Goal: Task Accomplishment & Management: Complete application form

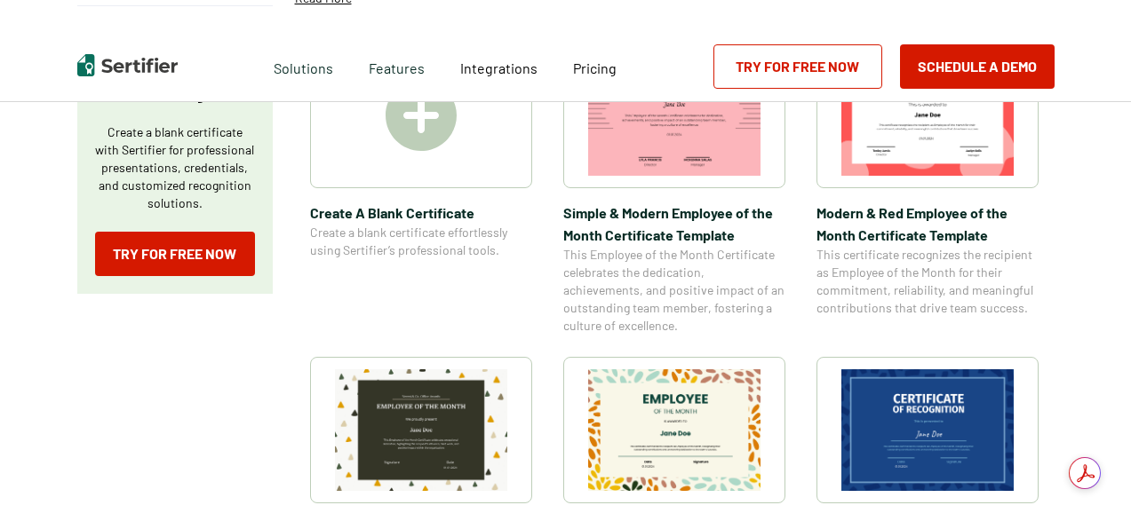
scroll to position [355, 0]
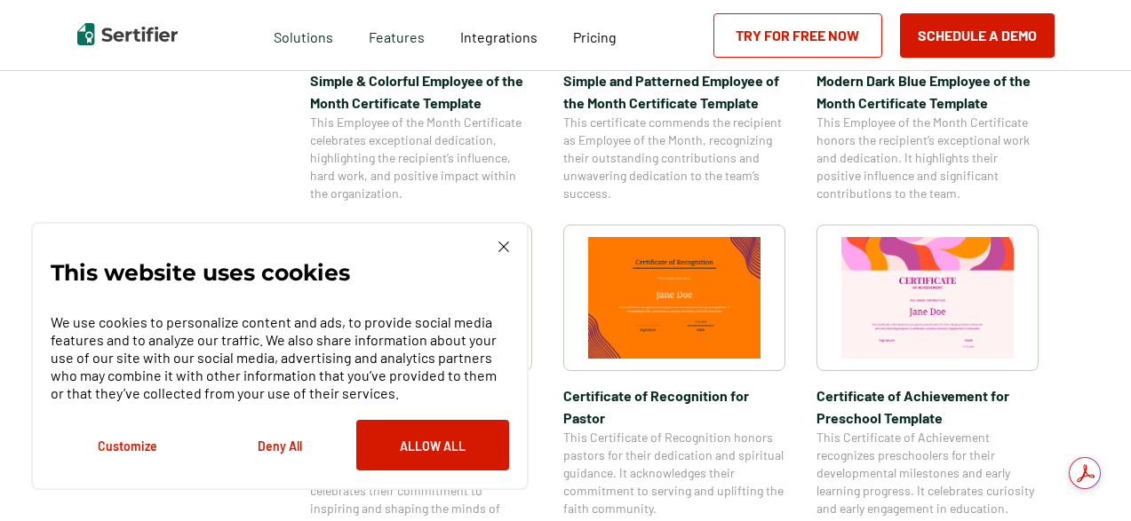
scroll to position [1155, 0]
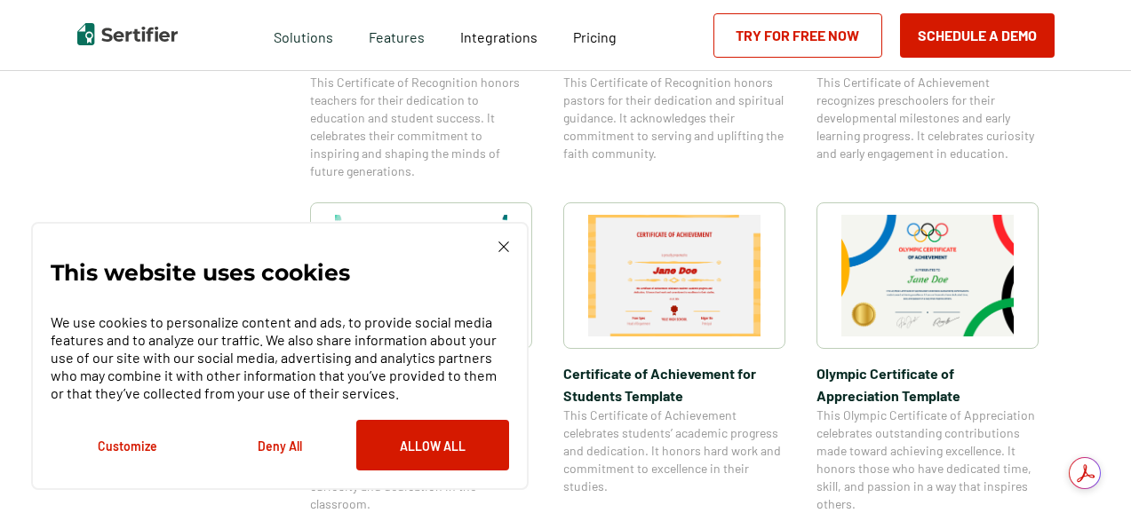
click at [619, 303] on img at bounding box center [674, 276] width 172 height 122
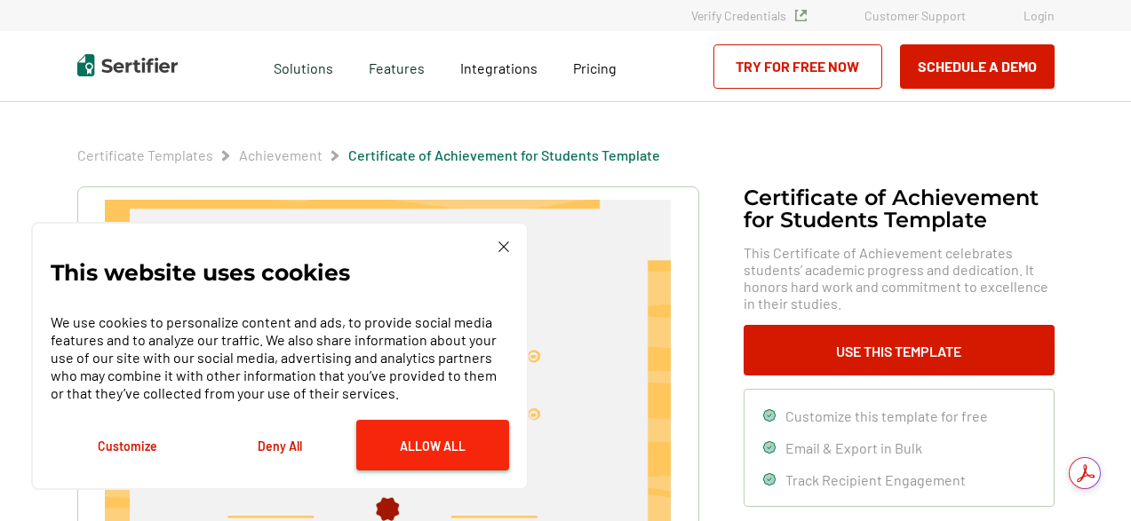
click at [403, 453] on button "Allow All" at bounding box center [432, 445] width 153 height 51
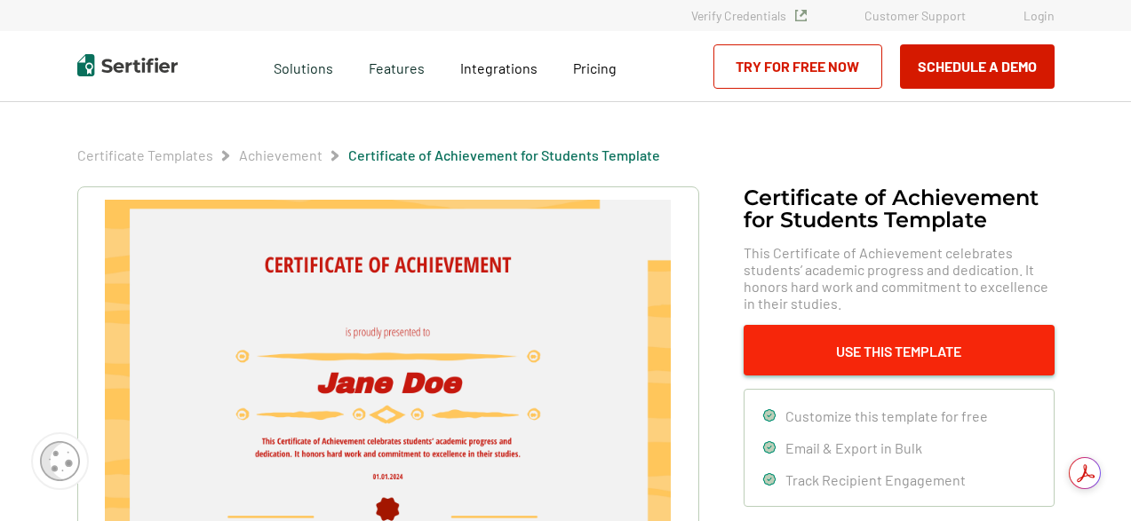
click at [933, 360] on button "Use This Template" at bounding box center [898, 350] width 311 height 51
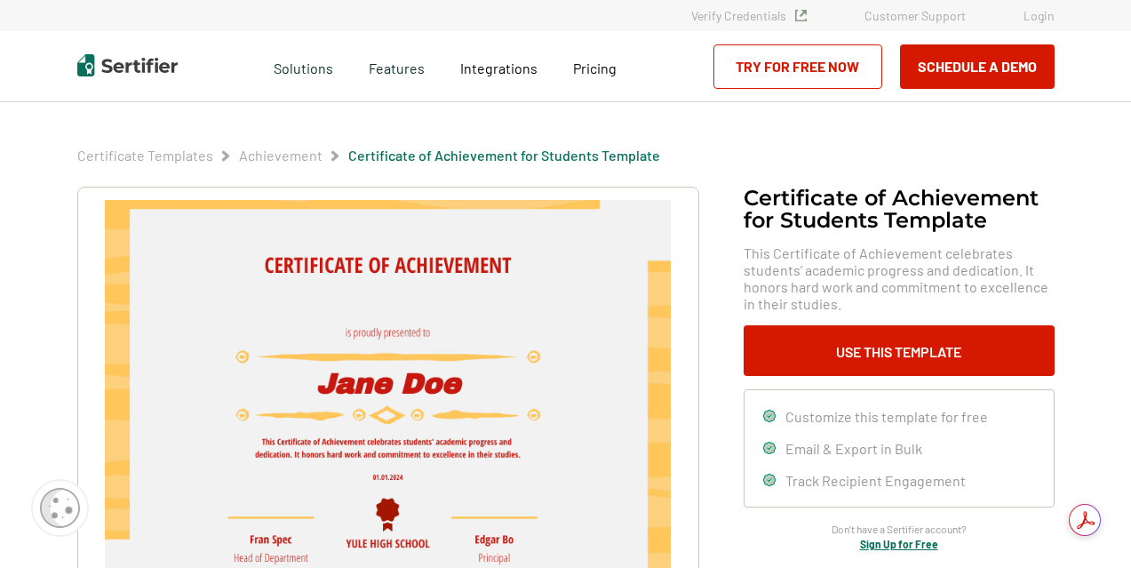
click at [758, 61] on link "Try for Free Now" at bounding box center [797, 66] width 169 height 44
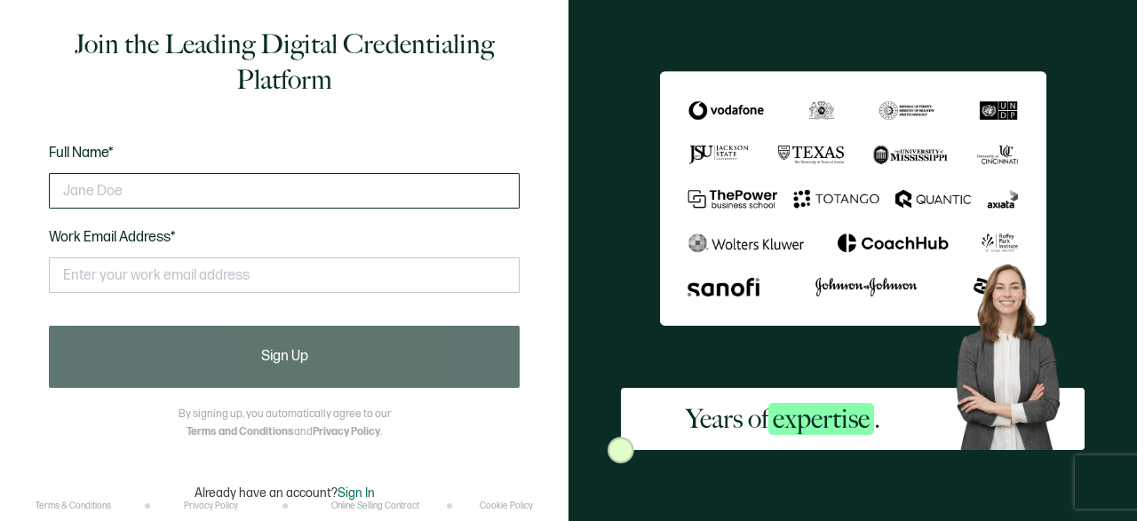
click at [212, 190] on input "text" at bounding box center [284, 191] width 471 height 36
click at [124, 197] on input "text" at bounding box center [284, 191] width 471 height 36
click at [123, 198] on input "text" at bounding box center [284, 191] width 471 height 36
click at [129, 171] on div at bounding box center [284, 190] width 471 height 53
drag, startPoint x: 145, startPoint y: 178, endPoint x: 159, endPoint y: 163, distance: 20.7
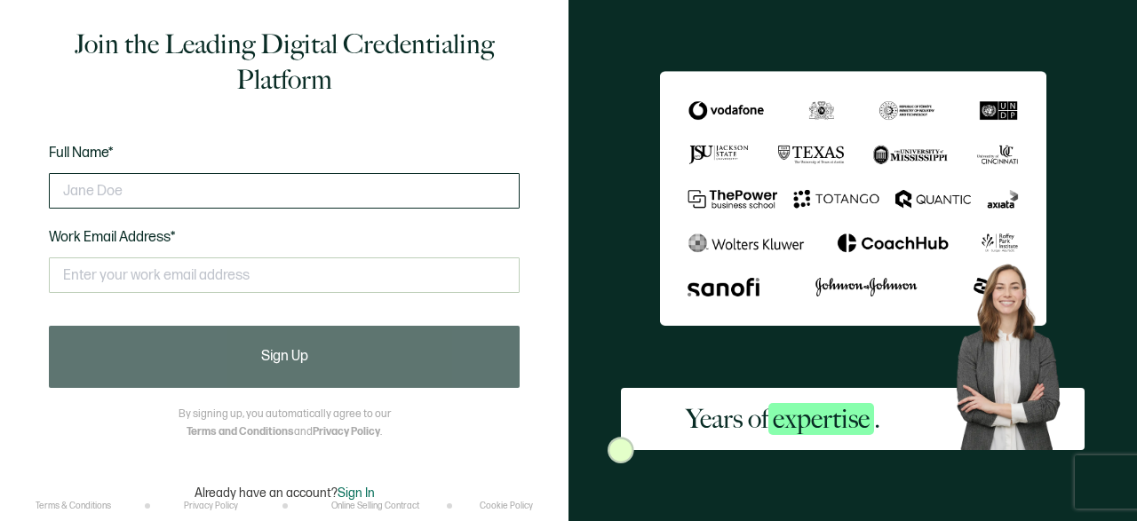
click at [145, 180] on div at bounding box center [284, 190] width 471 height 53
click at [241, 173] on input "Steve" at bounding box center [284, 191] width 471 height 36
click at [159, 173] on input "Steve" at bounding box center [284, 191] width 471 height 36
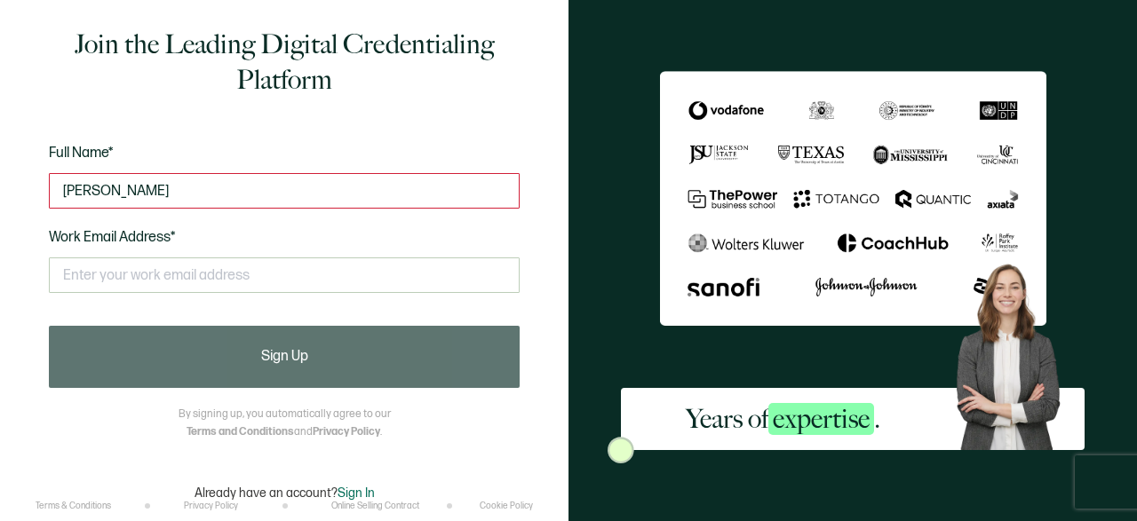
click at [392, 501] on link "Online Selling Contract" at bounding box center [375, 506] width 88 height 11
click at [361, 450] on div "Join the Leading Digital Credentialing Platform Full Name* Steve stwevw Work Em…" at bounding box center [284, 264] width 497 height 474
click at [363, 431] on div "Join the Leading Digital Credentialing Platform Full Name* Steve stwevw Work Em…" at bounding box center [284, 264] width 497 height 474
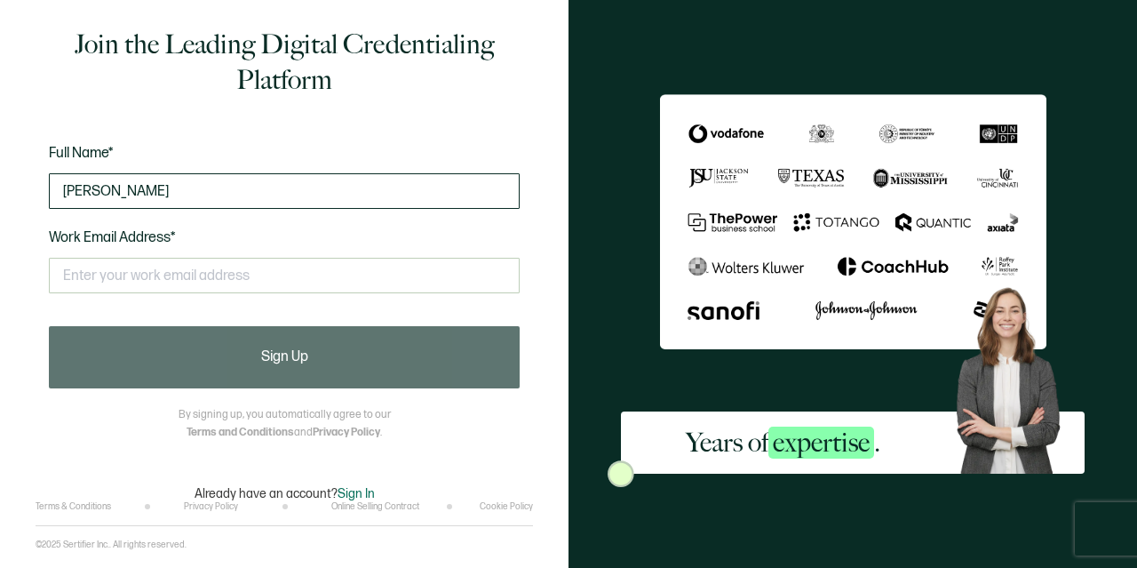
click at [325, 193] on input "Steve stwevw" at bounding box center [284, 191] width 471 height 36
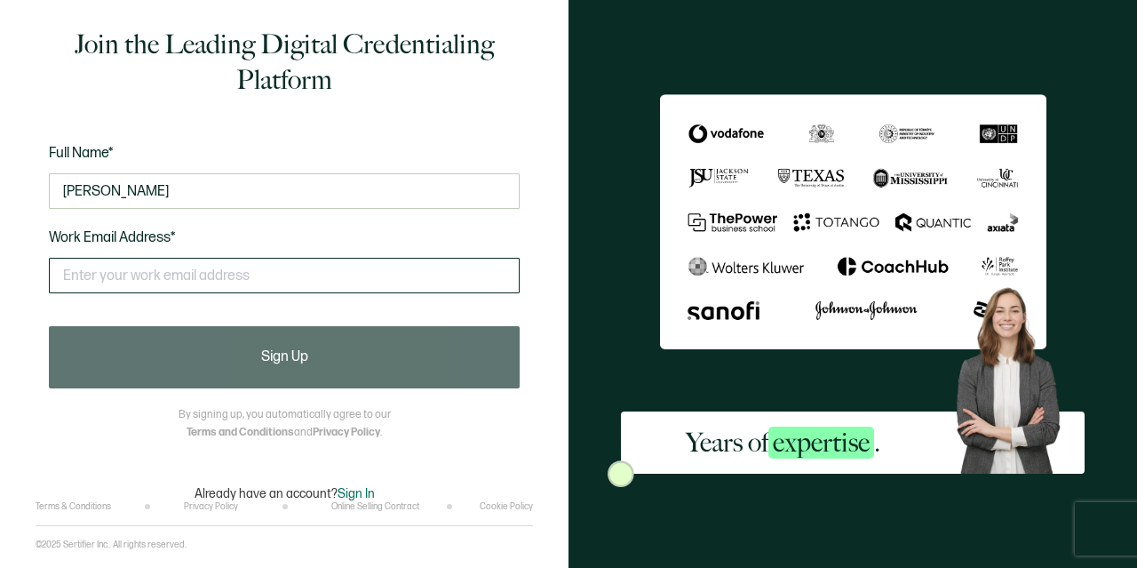
type input "Steve Ruggiero"
click at [313, 269] on input "text" at bounding box center [284, 276] width 471 height 36
type input "s"
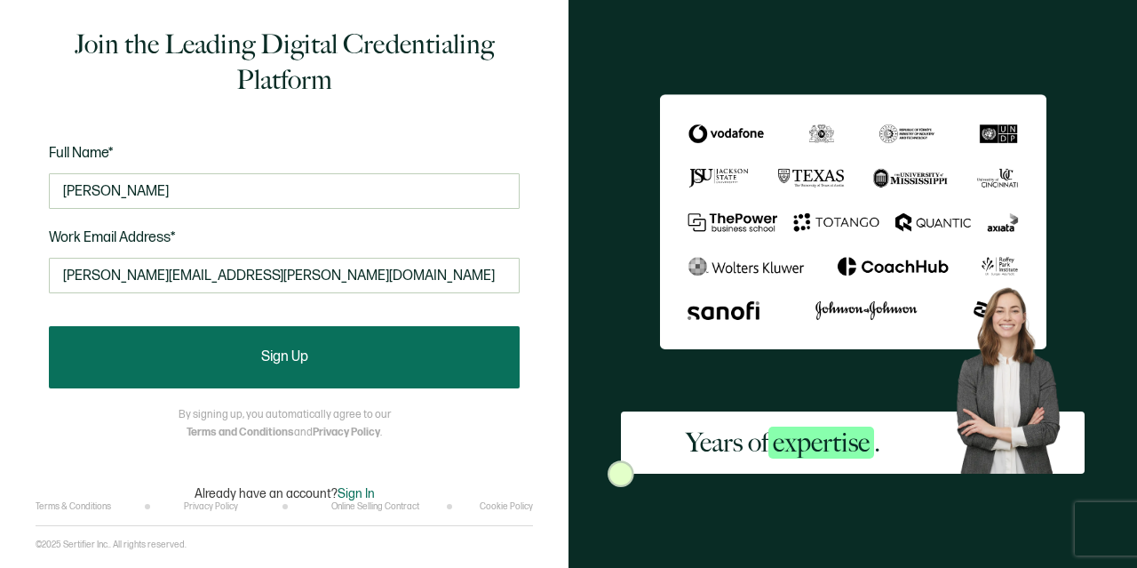
type input "stephen.ruggiero@chiptle.com"
click at [298, 371] on button "Sign Up" at bounding box center [284, 357] width 471 height 62
